Goal: Transaction & Acquisition: Purchase product/service

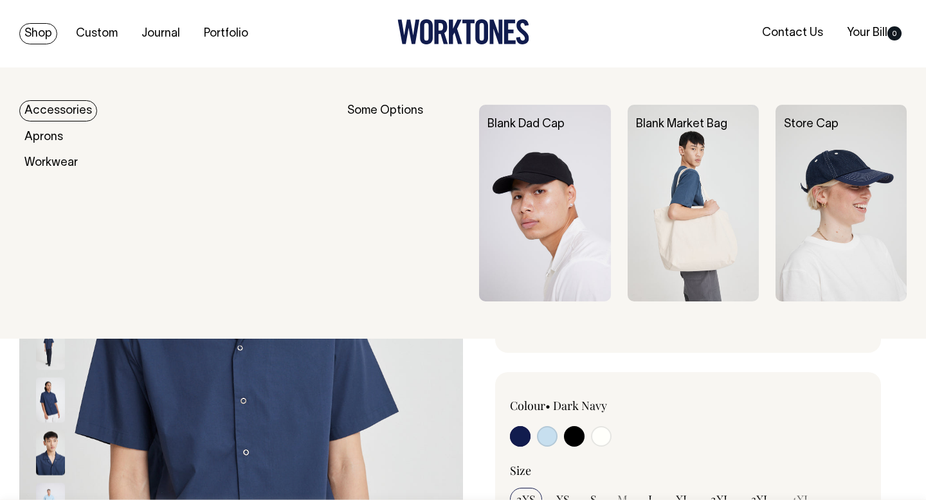
click at [42, 32] on link "Shop" at bounding box center [38, 33] width 38 height 21
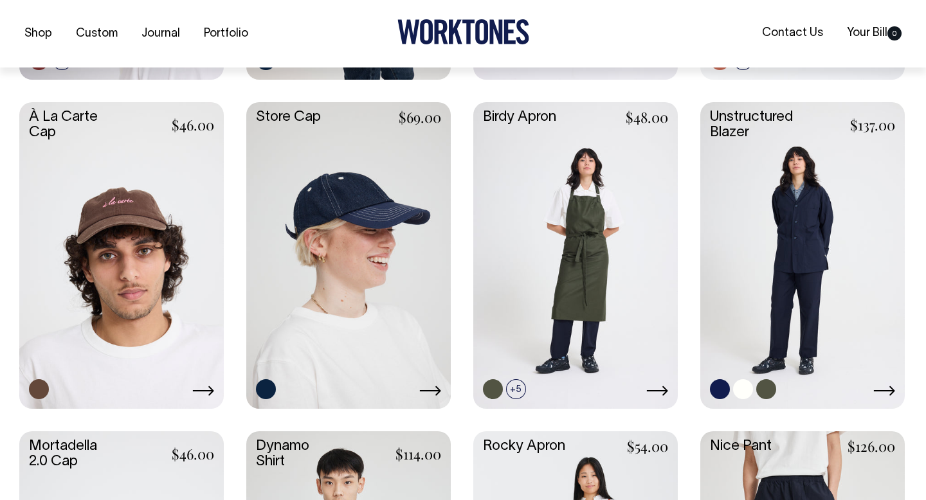
scroll to position [608, 0]
click at [802, 210] on link at bounding box center [802, 254] width 204 height 304
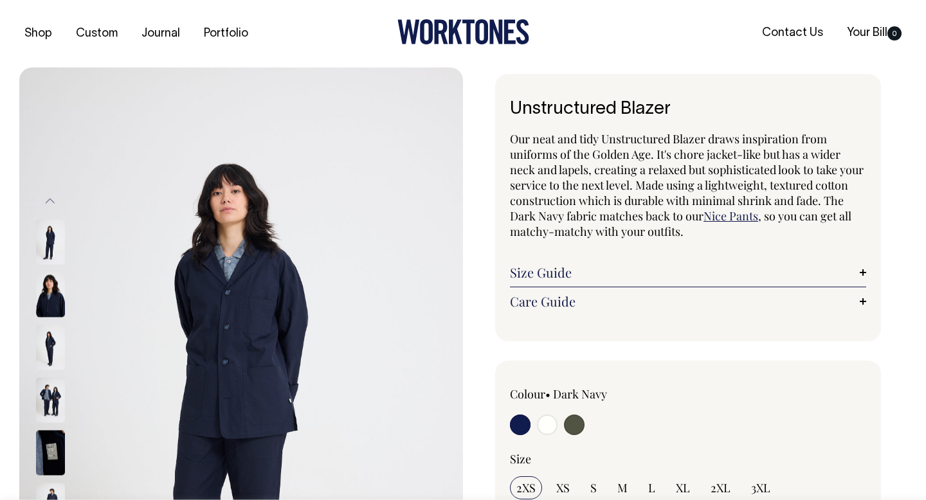
drag, startPoint x: 43, startPoint y: 132, endPoint x: 695, endPoint y: 8, distance: 663.6
click at [0, 0] on header "Shop Custom Journal Portfolio Contact Us Your Bill 0 Accessories Aprons Workwea…" at bounding box center [463, 34] width 926 height 68
click at [249, 329] on img at bounding box center [241, 400] width 444 height 665
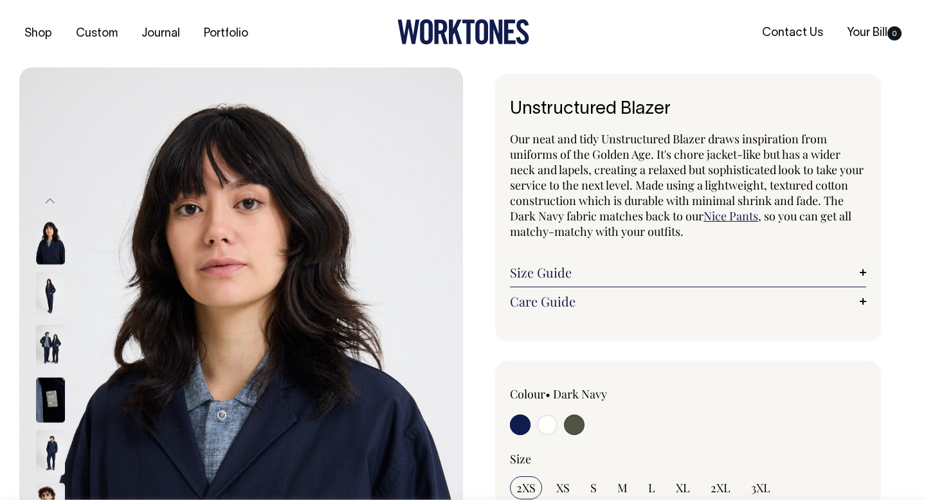
click at [51, 287] on img at bounding box center [50, 294] width 29 height 45
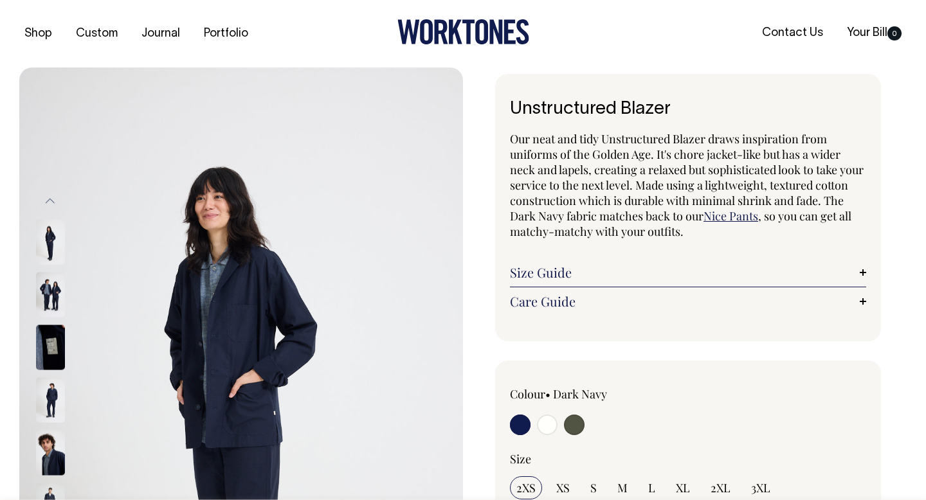
click at [53, 293] on img at bounding box center [50, 294] width 29 height 45
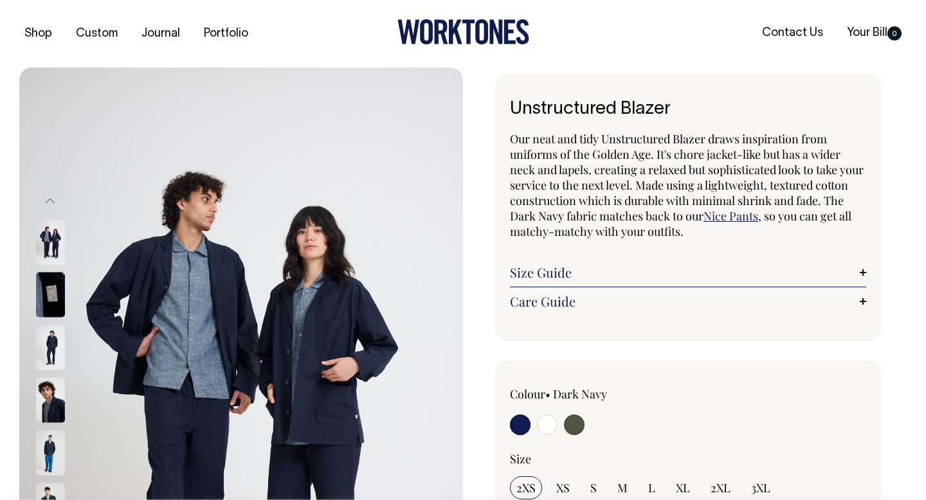
click at [51, 242] on img at bounding box center [50, 241] width 29 height 45
click at [50, 448] on img at bounding box center [50, 452] width 29 height 45
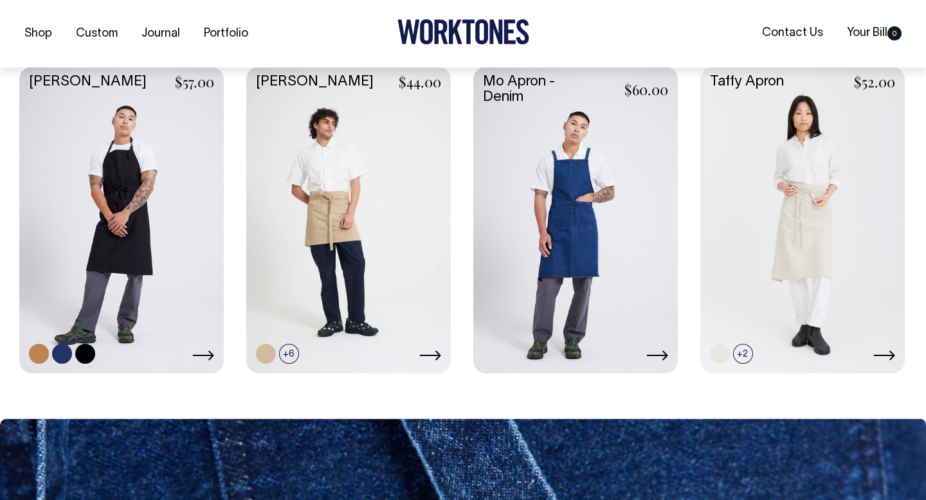
scroll to position [658, 0]
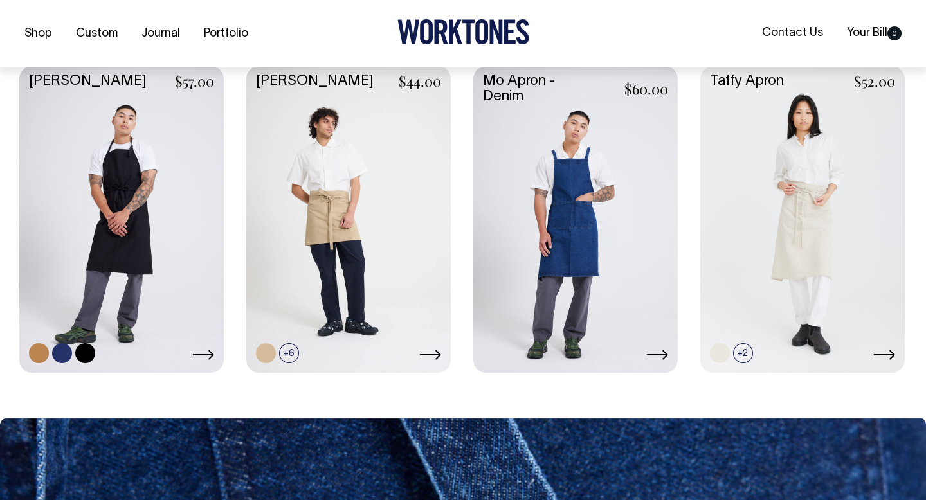
click at [150, 226] on link at bounding box center [121, 218] width 204 height 304
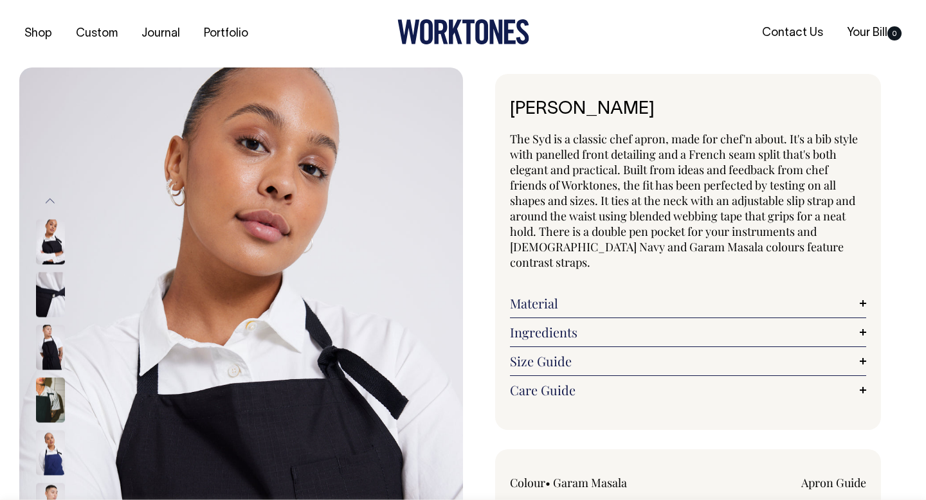
click at [47, 447] on img at bounding box center [50, 452] width 29 height 45
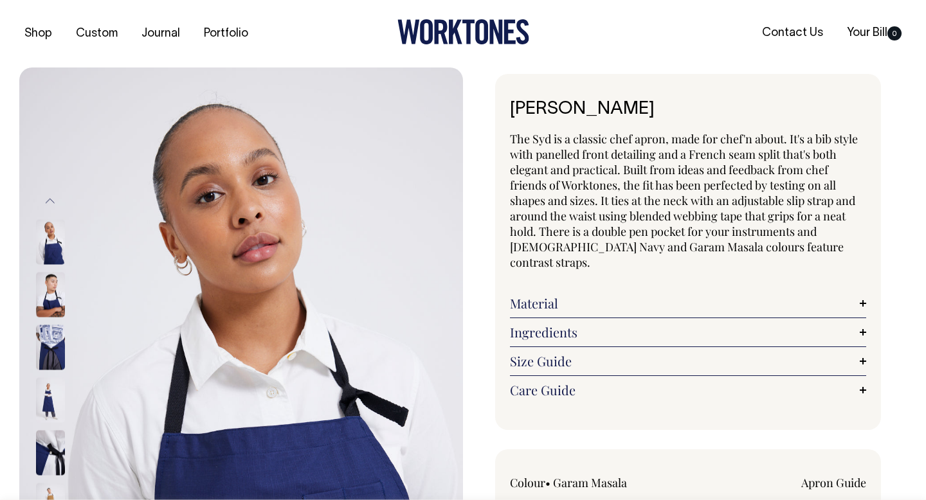
click at [56, 393] on img at bounding box center [50, 399] width 29 height 45
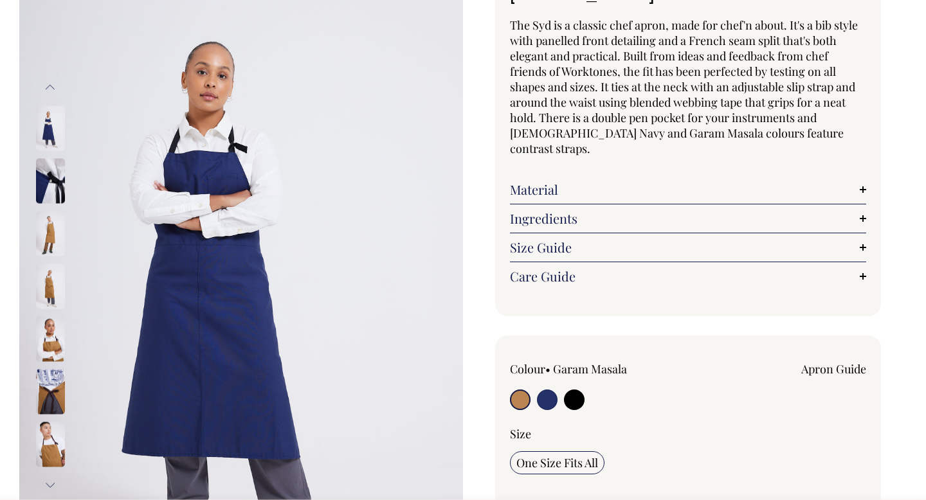
scroll to position [114, 0]
click at [546, 389] on input "radio" at bounding box center [547, 399] width 21 height 21
radio input "true"
select select "[DEMOGRAPHIC_DATA] Navy"
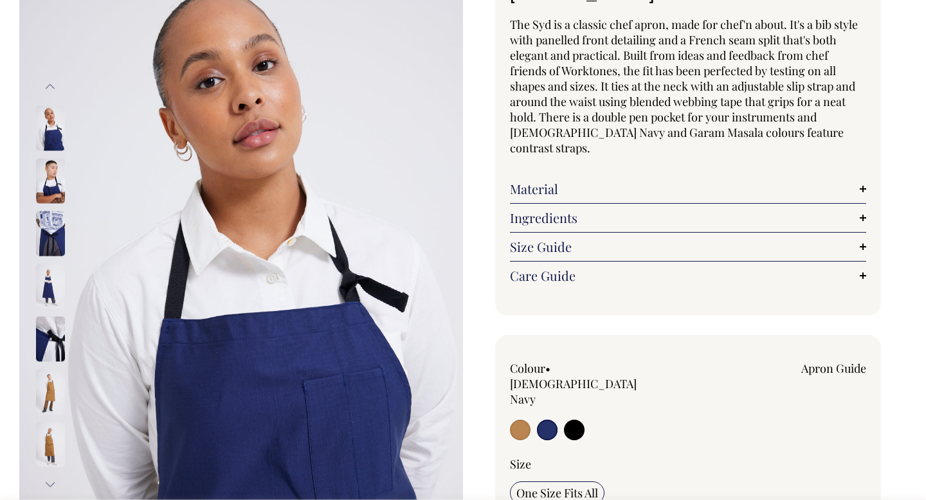
click at [46, 283] on img at bounding box center [50, 286] width 29 height 45
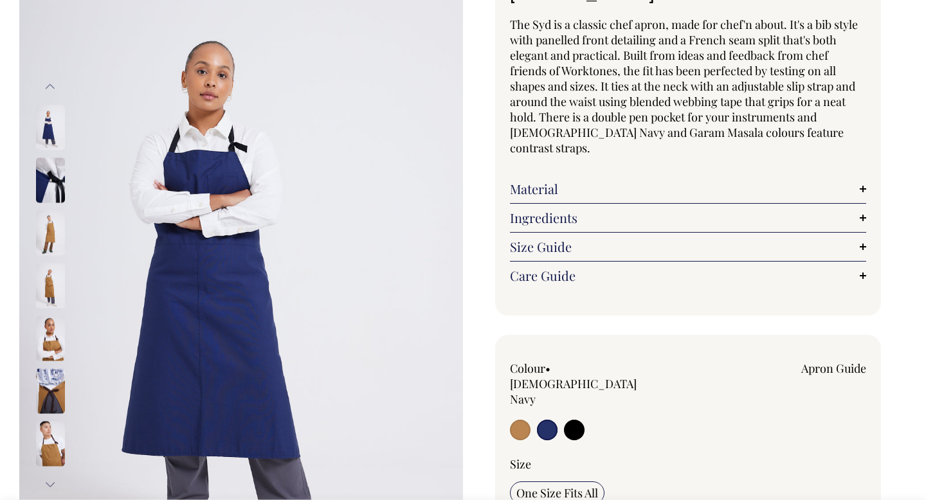
click at [543, 420] on input "radio" at bounding box center [547, 430] width 21 height 21
click at [49, 121] on img at bounding box center [50, 127] width 29 height 45
click at [59, 181] on img at bounding box center [50, 180] width 29 height 45
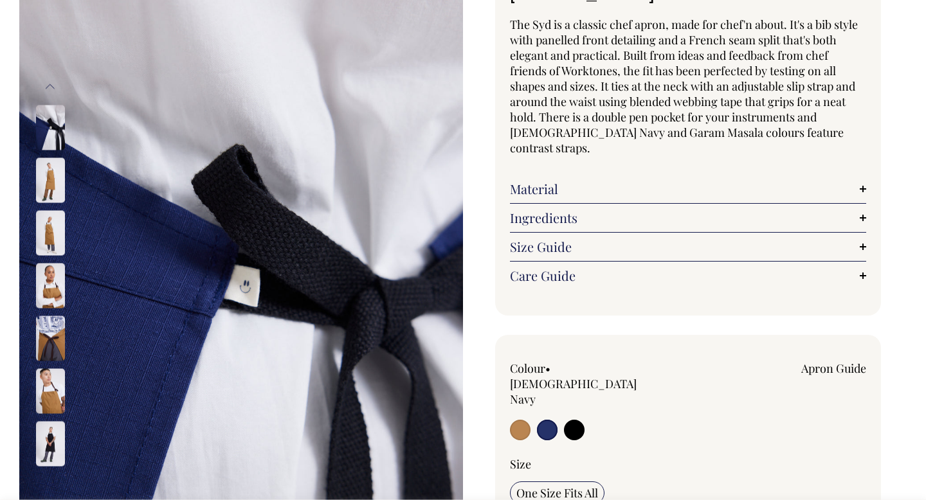
click at [48, 136] on img at bounding box center [50, 127] width 29 height 45
click at [45, 189] on img at bounding box center [50, 180] width 29 height 45
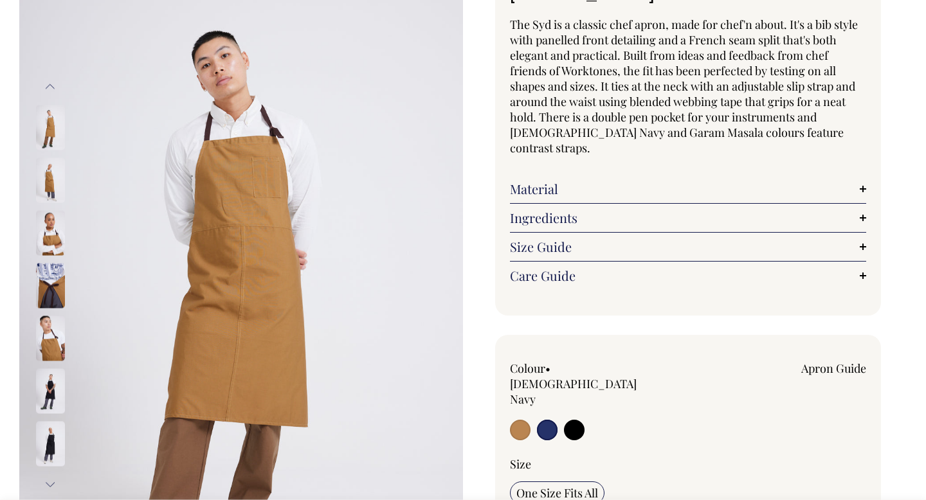
click at [51, 481] on button "Next" at bounding box center [50, 484] width 19 height 29
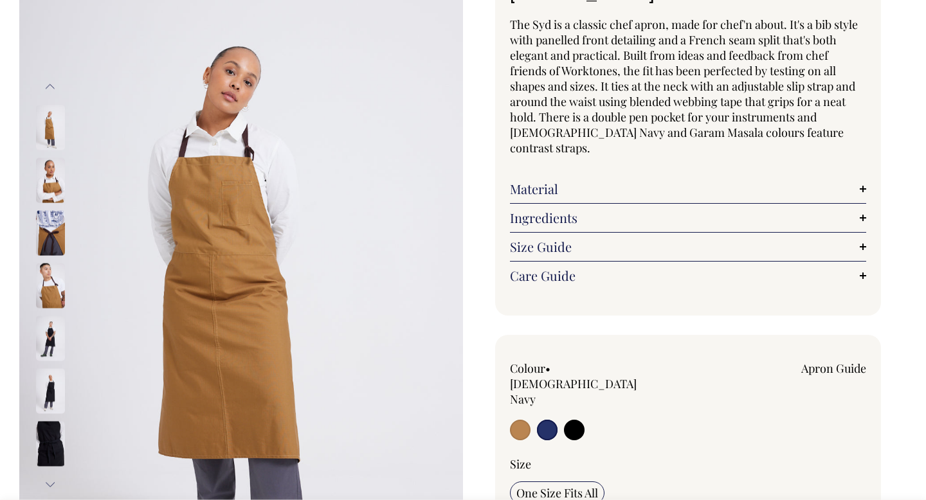
click at [51, 482] on button "Next" at bounding box center [50, 484] width 19 height 29
click at [553, 420] on input "radio" at bounding box center [547, 430] width 21 height 21
click at [543, 420] on input "radio" at bounding box center [547, 430] width 21 height 21
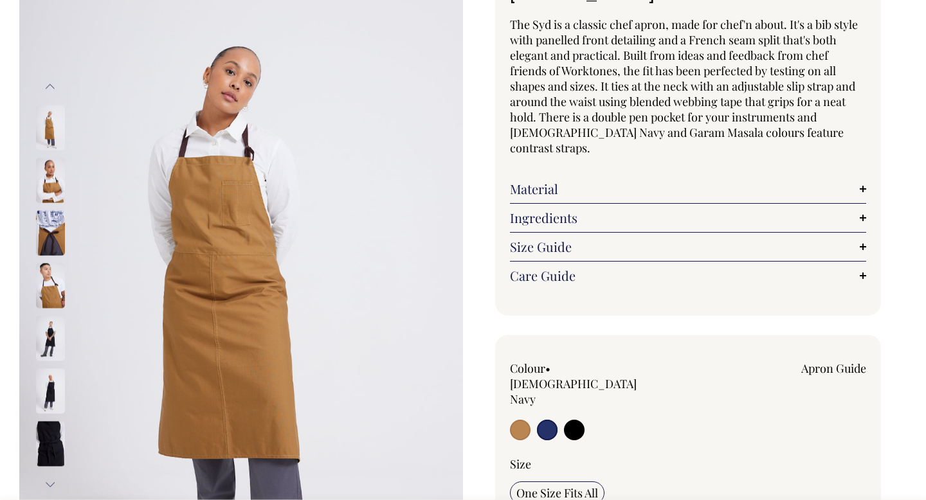
click at [543, 420] on input "radio" at bounding box center [547, 430] width 21 height 21
click at [44, 485] on button "Next" at bounding box center [50, 484] width 19 height 29
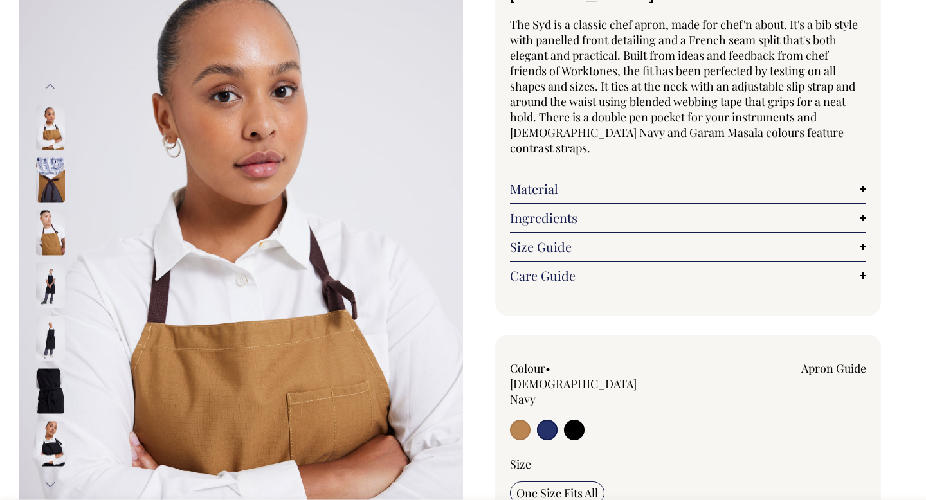
click at [50, 481] on button "Next" at bounding box center [50, 484] width 19 height 29
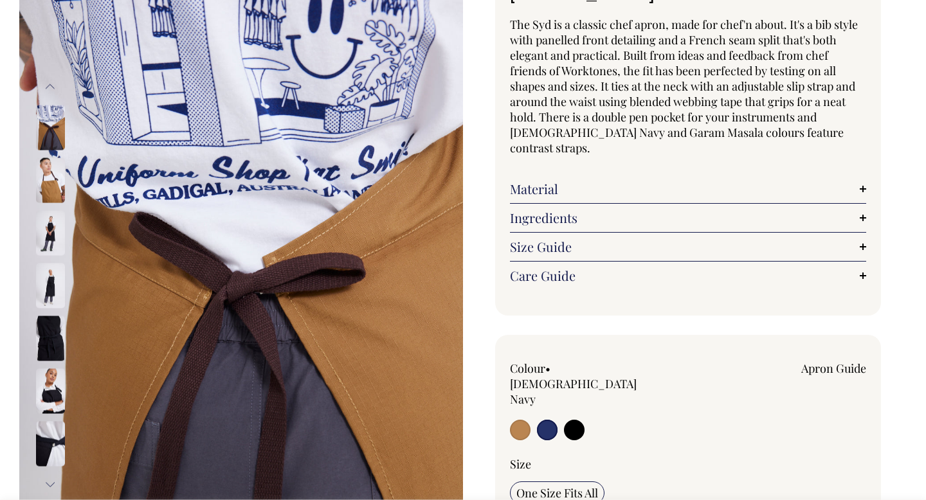
click at [50, 481] on button "Next" at bounding box center [50, 484] width 19 height 29
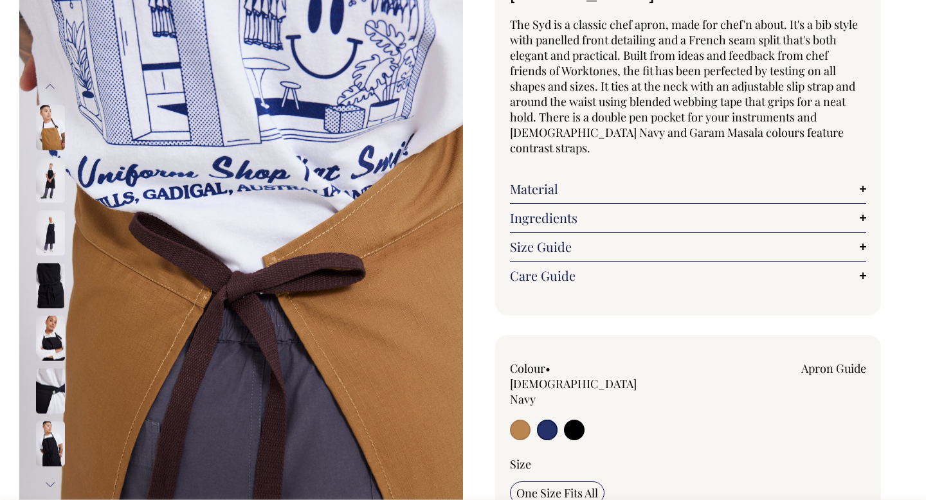
click at [50, 481] on button "Next" at bounding box center [50, 484] width 19 height 29
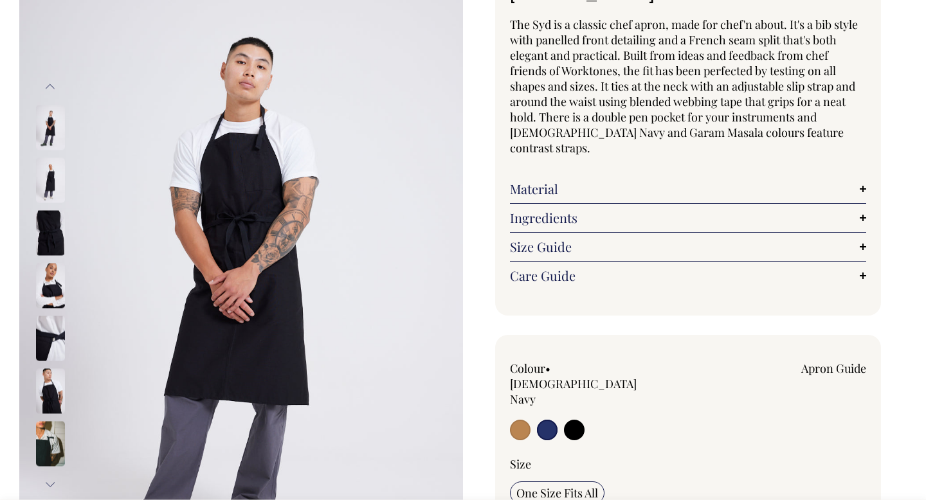
click at [50, 481] on button "Next" at bounding box center [50, 484] width 19 height 29
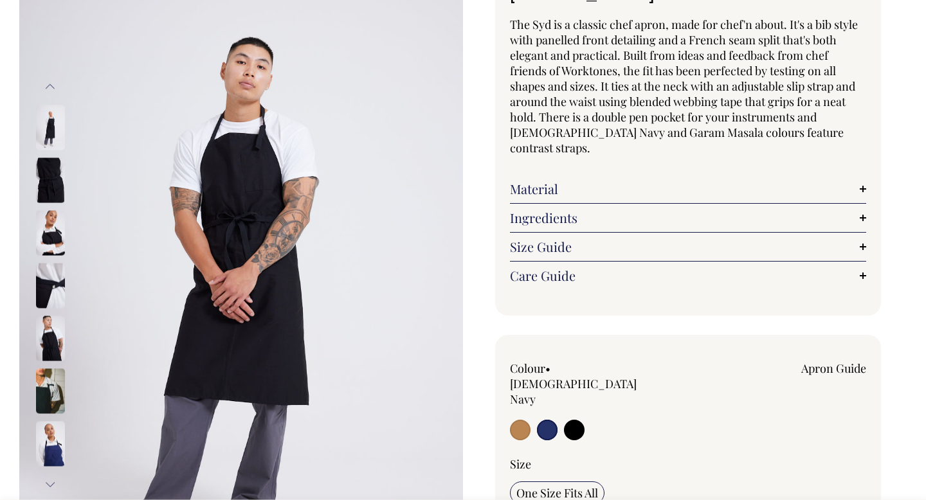
click at [50, 481] on button "Next" at bounding box center [50, 484] width 19 height 29
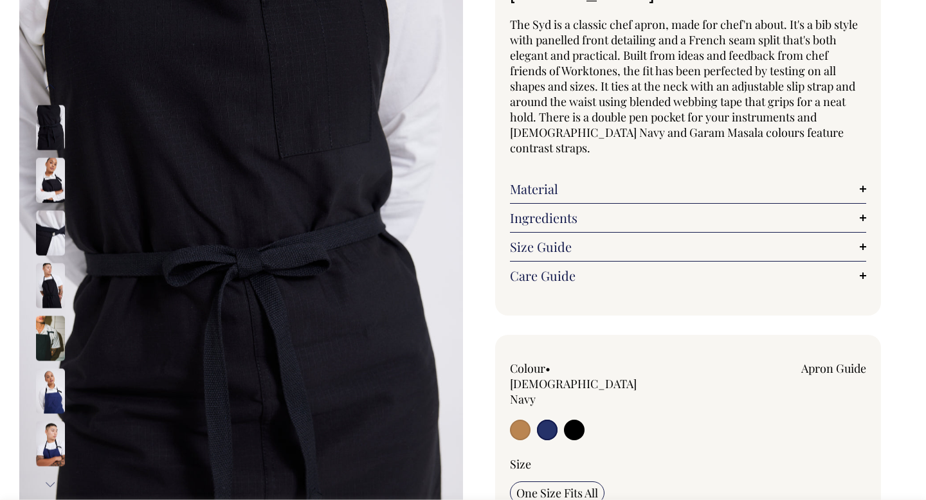
click at [42, 397] on img at bounding box center [50, 390] width 29 height 45
